Goal: Task Accomplishment & Management: Use online tool/utility

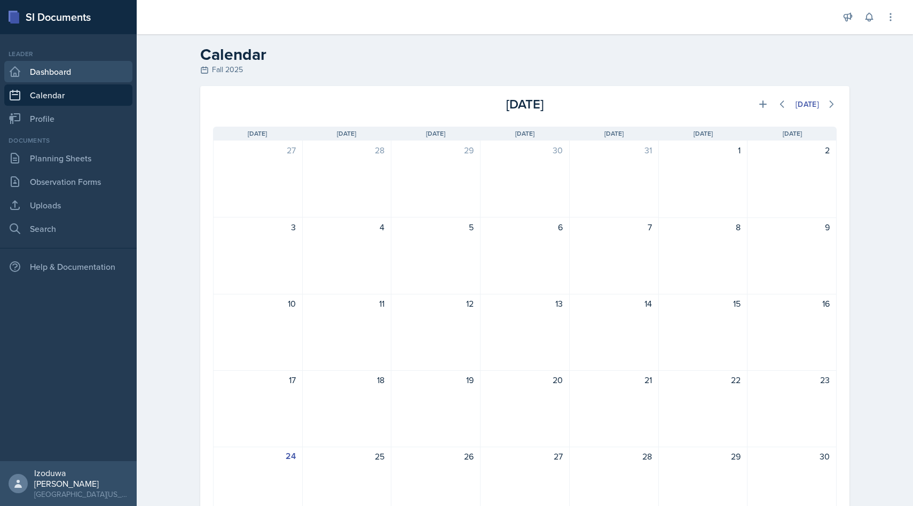
click at [111, 62] on link "Dashboard" at bounding box center [68, 71] width 128 height 21
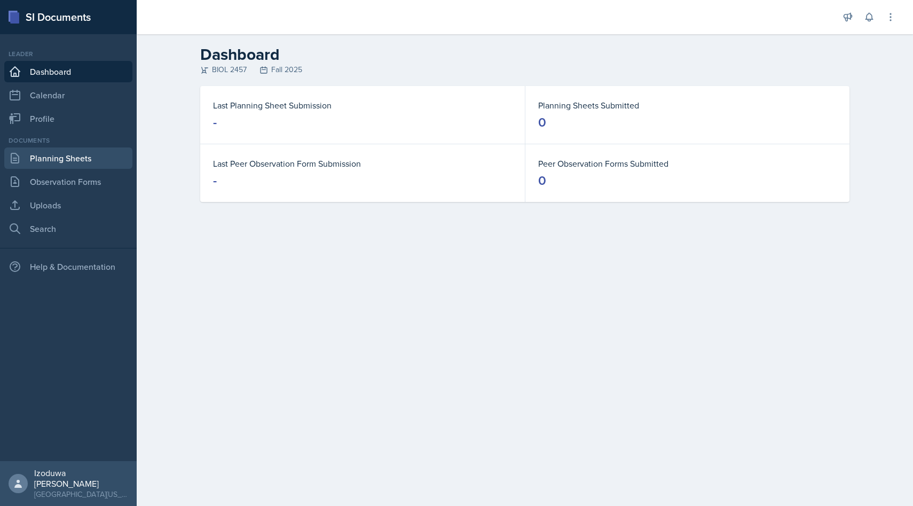
click at [83, 164] on link "Planning Sheets" at bounding box center [68, 157] width 128 height 21
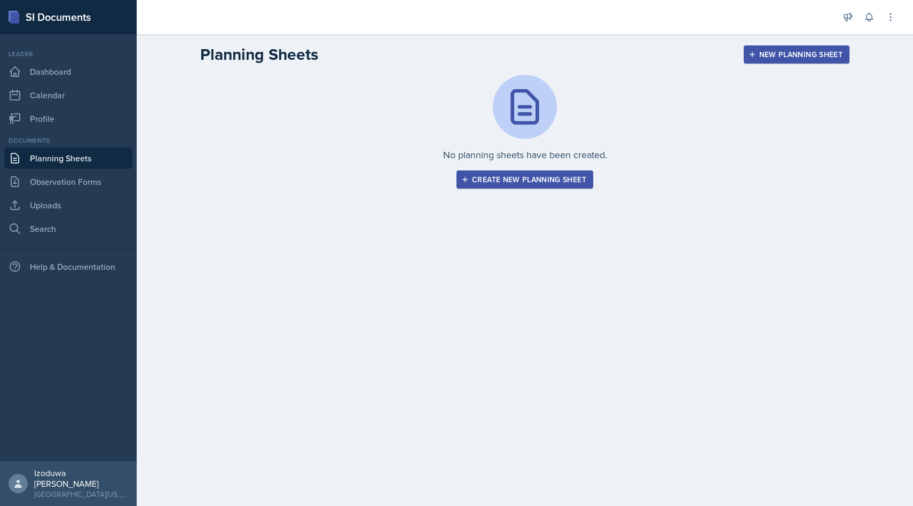
click at [518, 180] on div "Create new planning sheet" at bounding box center [524, 179] width 123 height 9
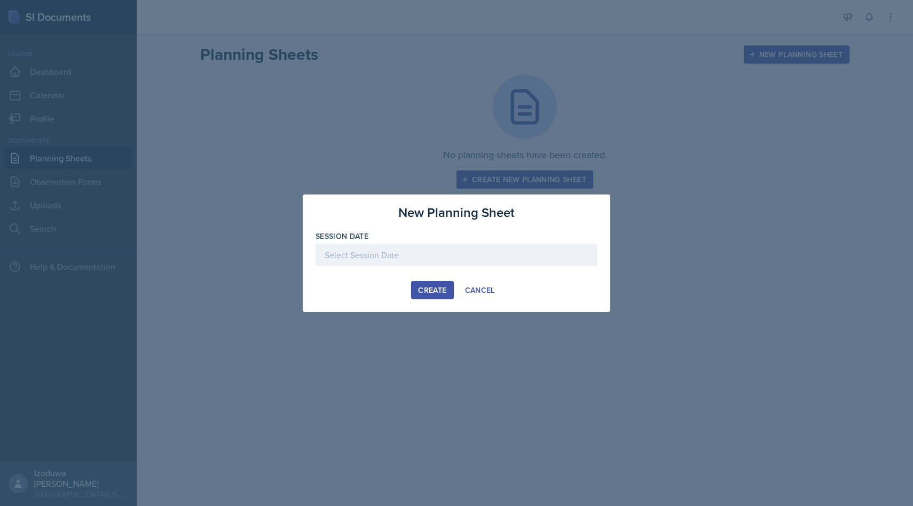
click at [422, 261] on div at bounding box center [456, 254] width 282 height 22
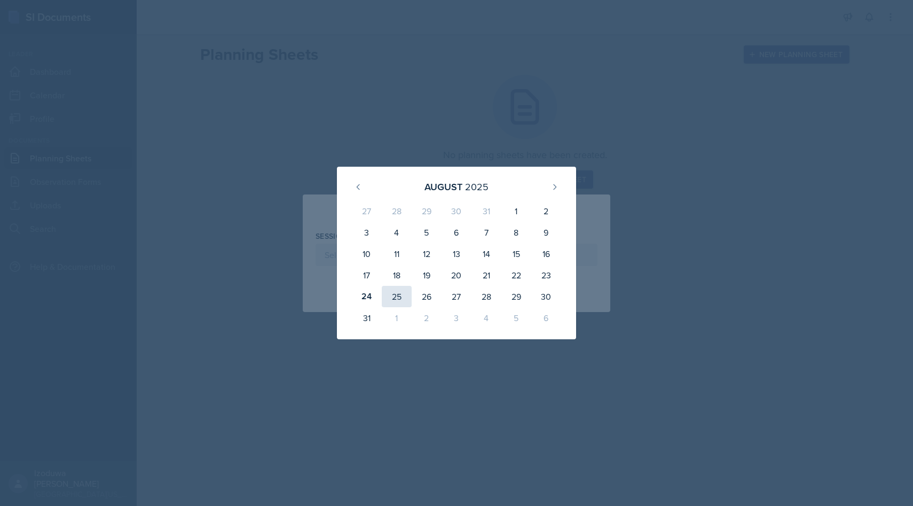
click at [399, 297] on div "25" at bounding box center [397, 296] width 30 height 21
type input "[DATE]"
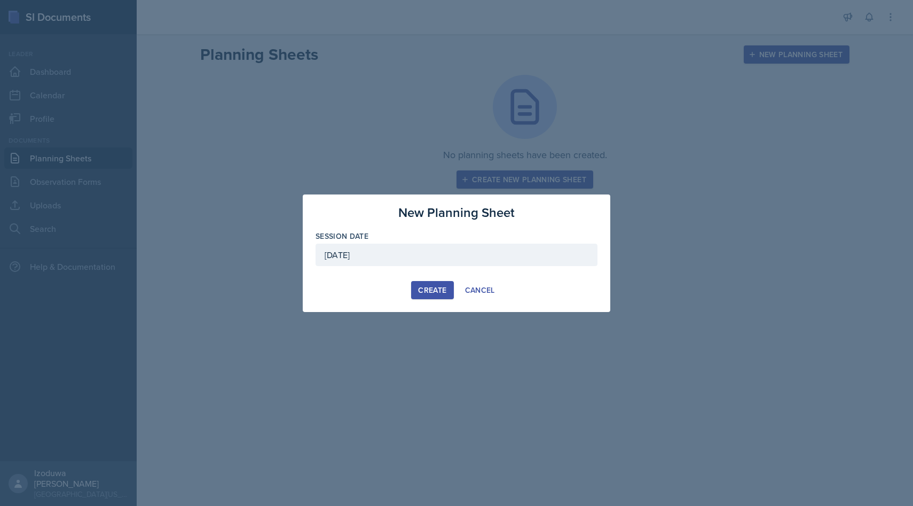
click at [444, 291] on div "Create" at bounding box center [432, 290] width 28 height 9
